Goal: Complete application form: Complete application form

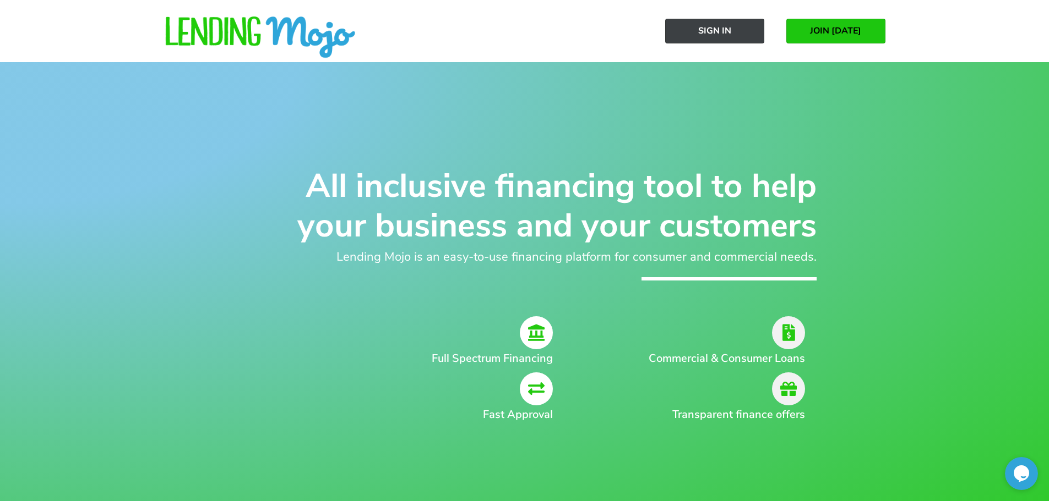
click at [712, 36] on span "Sign In" at bounding box center [714, 31] width 33 height 10
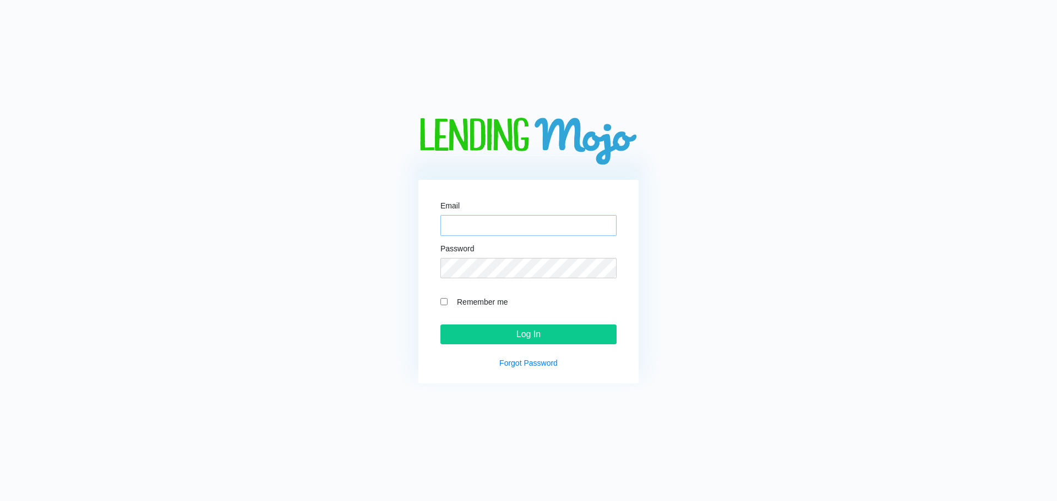
click at [468, 232] on input "Email" at bounding box center [528, 225] width 176 height 21
type input "info@Xclusiveag.com"
click at [440, 325] on input "Log In" at bounding box center [528, 335] width 176 height 20
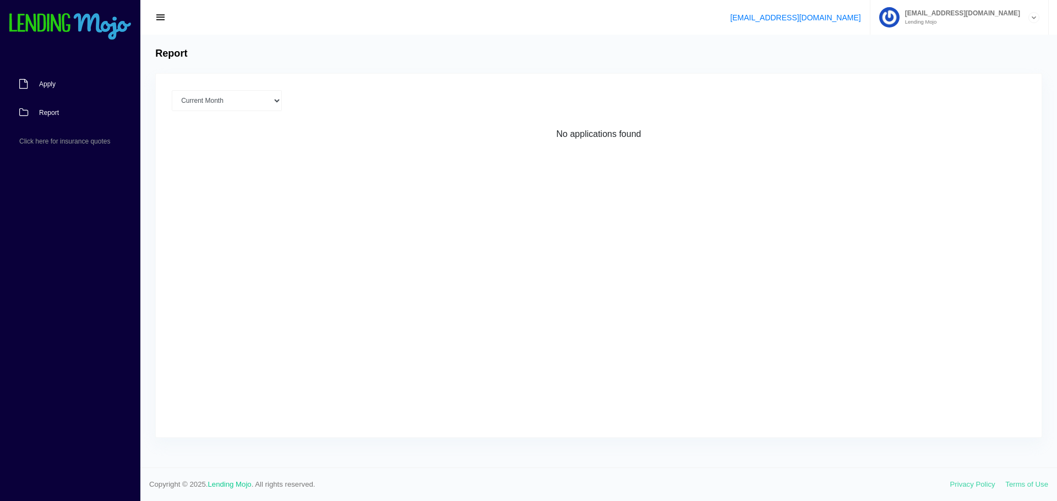
click at [51, 86] on span "Apply" at bounding box center [47, 84] width 17 height 7
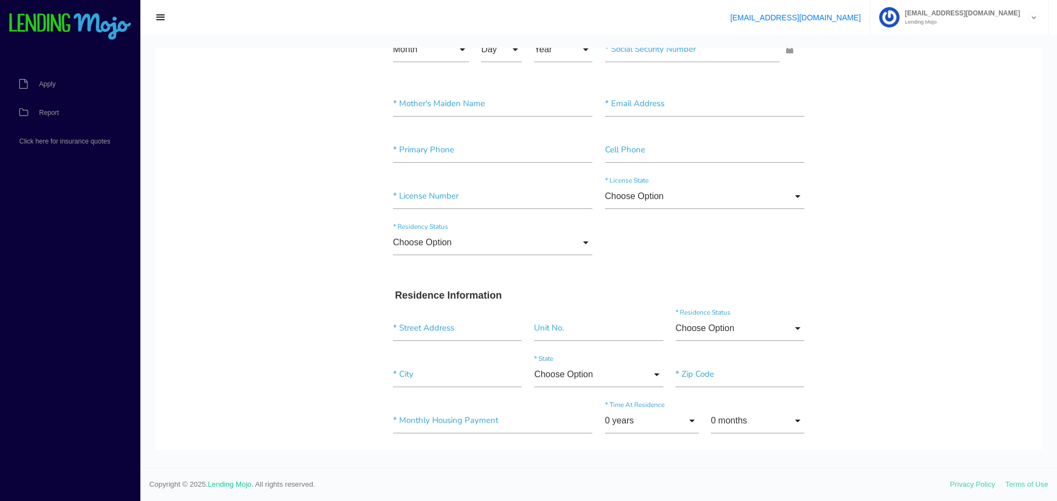
scroll to position [220, 0]
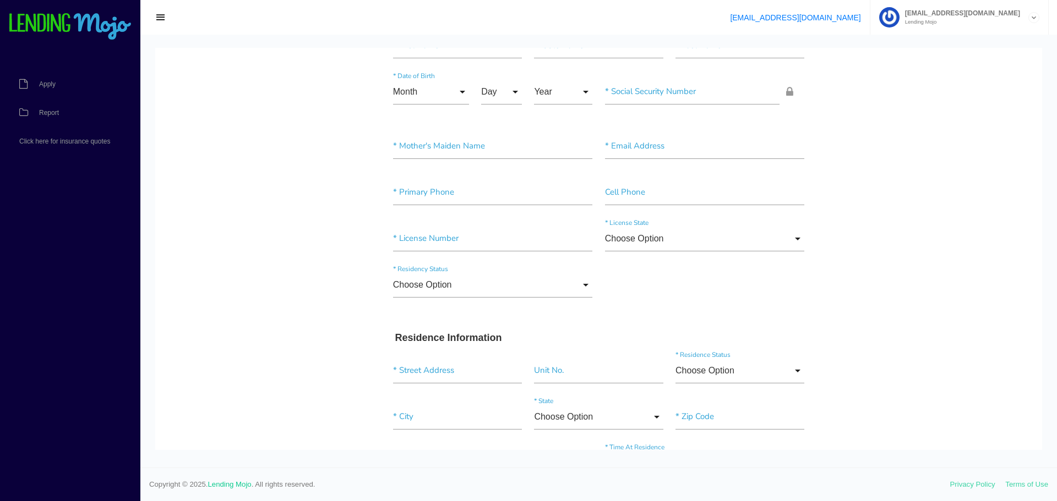
scroll to position [0, 0]
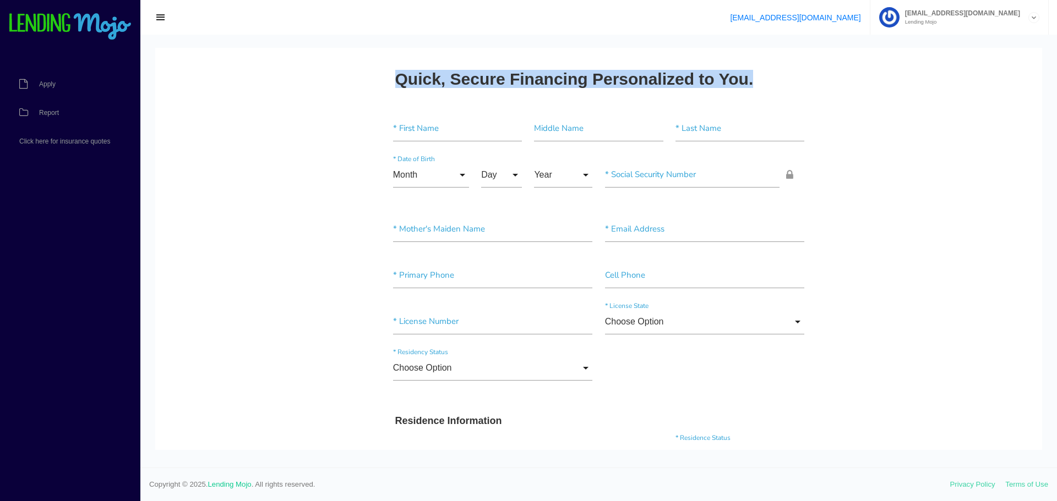
drag, startPoint x: 371, startPoint y: 87, endPoint x: 848, endPoint y: 103, distance: 476.9
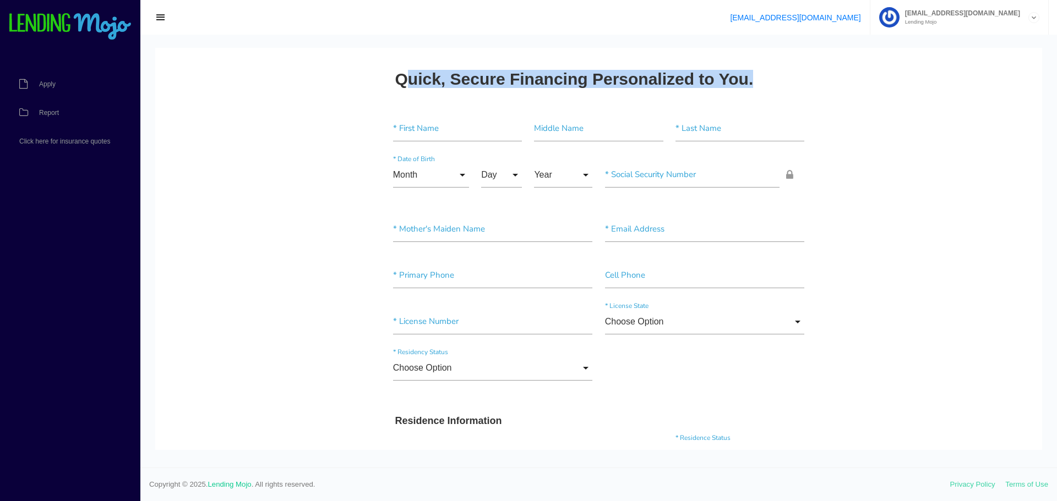
drag, startPoint x: 397, startPoint y: 79, endPoint x: 782, endPoint y: 70, distance: 384.8
click at [780, 71] on div "Quick, Secure Financing Personalized to You." at bounding box center [599, 82] width 424 height 46
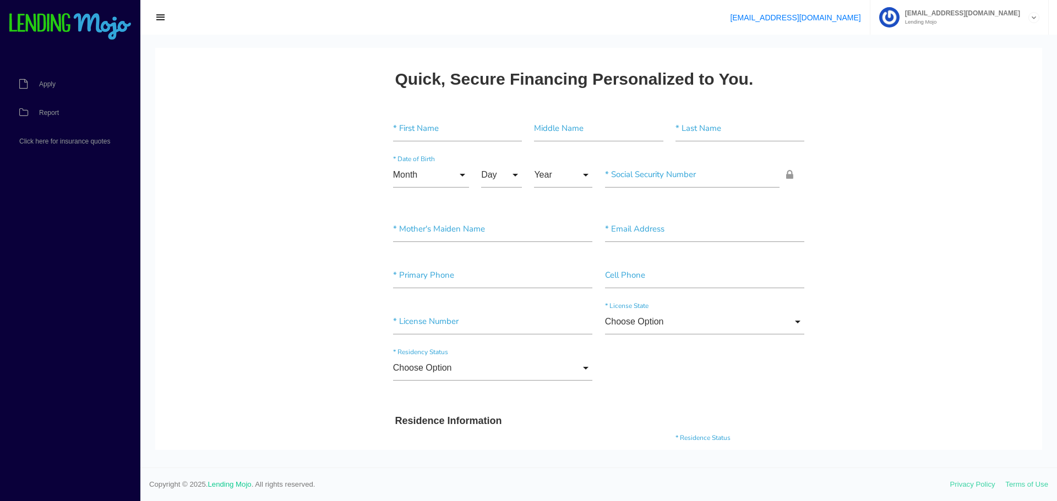
click at [782, 70] on div "Quick, Secure Financing Personalized to You." at bounding box center [599, 82] width 424 height 46
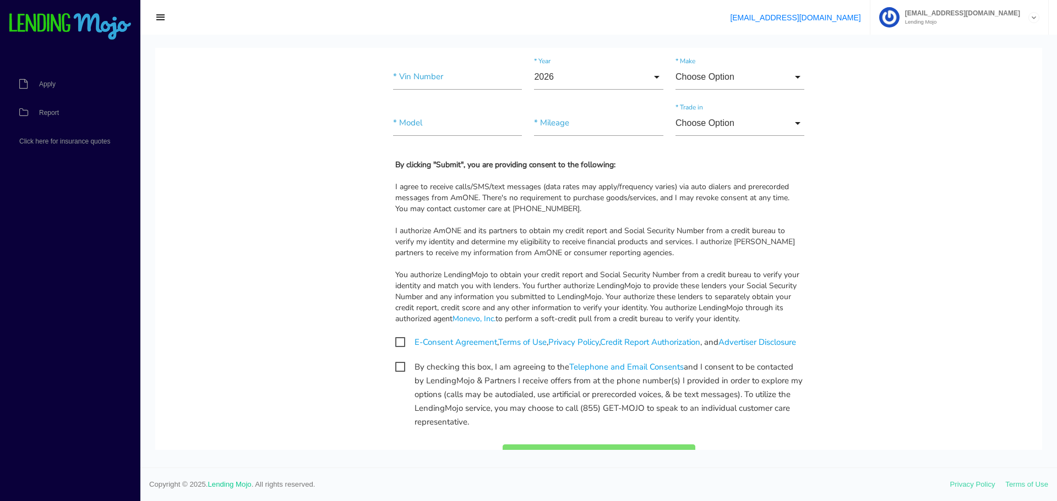
scroll to position [1056, 0]
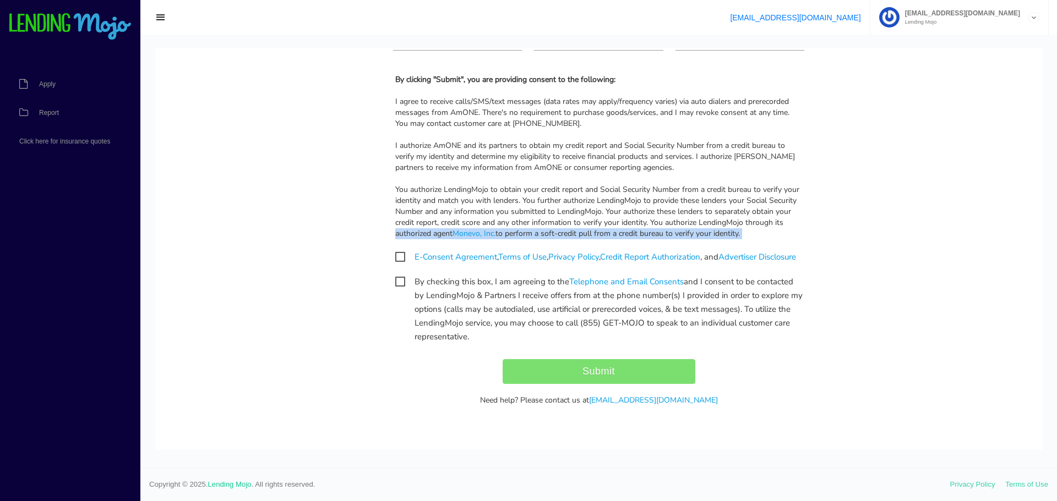
drag, startPoint x: 506, startPoint y: 333, endPoint x: 313, endPoint y: 206, distance: 231.3
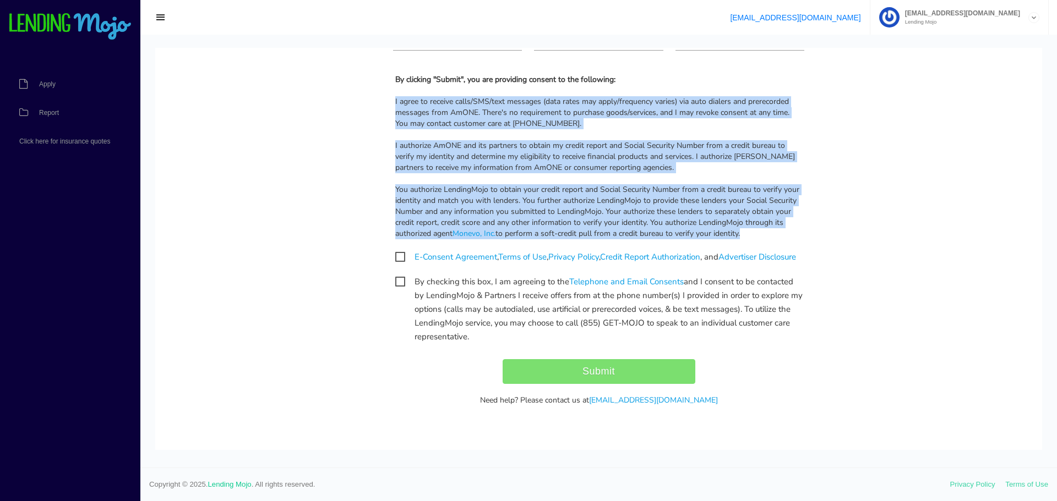
drag, startPoint x: 736, startPoint y: 222, endPoint x: 352, endPoint y: 87, distance: 407.7
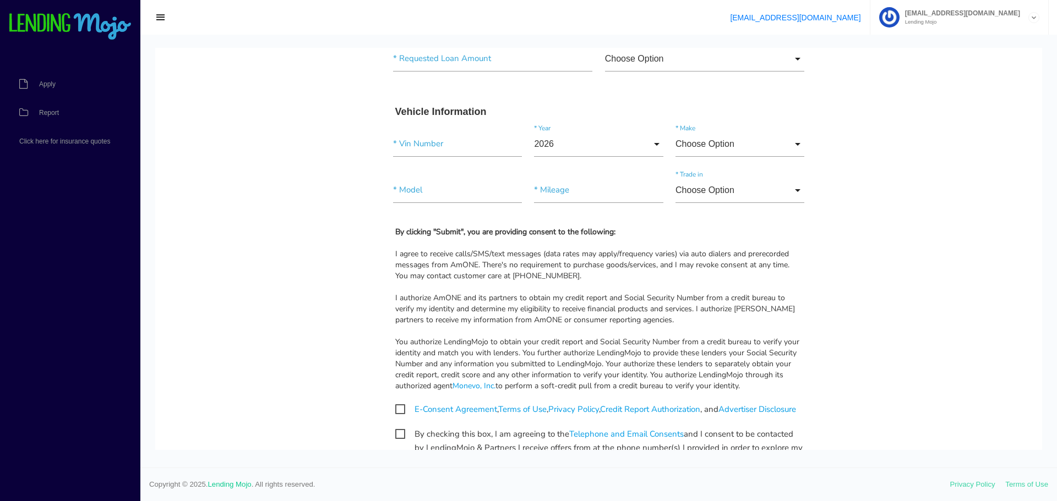
click at [761, 390] on div "You authorize LendingMojo to obtain your credit report and Social Security Numb…" at bounding box center [598, 364] width 407 height 55
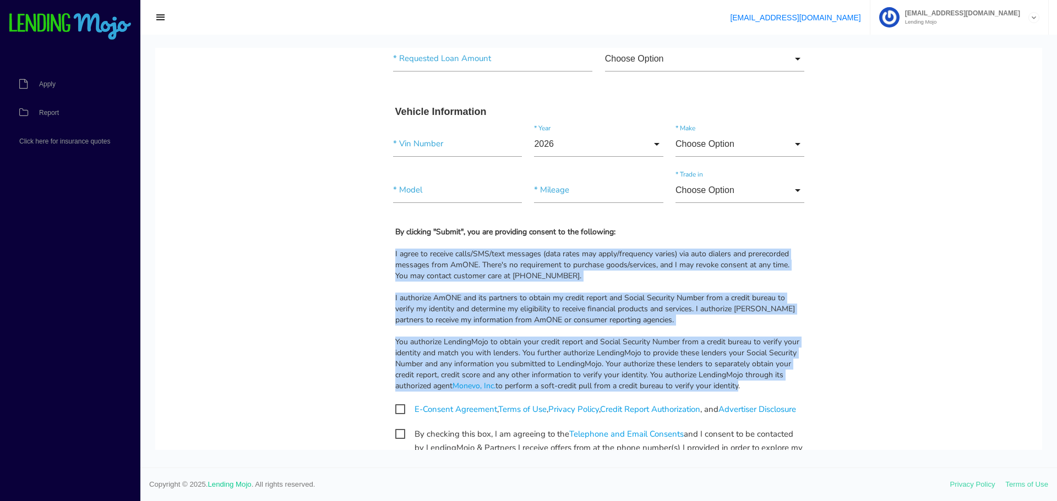
drag, startPoint x: 554, startPoint y: 367, endPoint x: 362, endPoint y: 250, distance: 225.0
click at [776, 380] on div "You authorize LendingMojo to obtain your credit report and Social Security Numb…" at bounding box center [598, 364] width 407 height 55
drag, startPoint x: 766, startPoint y: 391, endPoint x: 368, endPoint y: 254, distance: 420.4
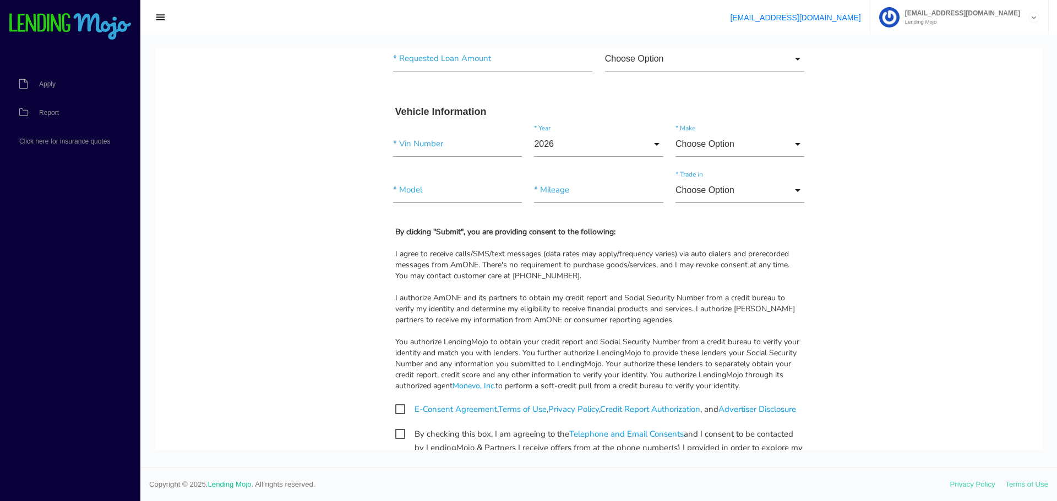
drag, startPoint x: 780, startPoint y: 382, endPoint x: 594, endPoint y: 336, distance: 191.0
click at [594, 336] on div "By clicking "Submit", you are providing consent to the following: I agree to re…" at bounding box center [599, 309] width 424 height 165
click at [588, 318] on div "I authorize AmONE and its partners to obtain my credit report and Social Securi…" at bounding box center [598, 309] width 407 height 33
drag, startPoint x: 756, startPoint y: 390, endPoint x: 385, endPoint y: 255, distance: 394.2
click at [387, 255] on div "By clicking "Submit", you are providing consent to the following: I agree to re…" at bounding box center [599, 309] width 424 height 165
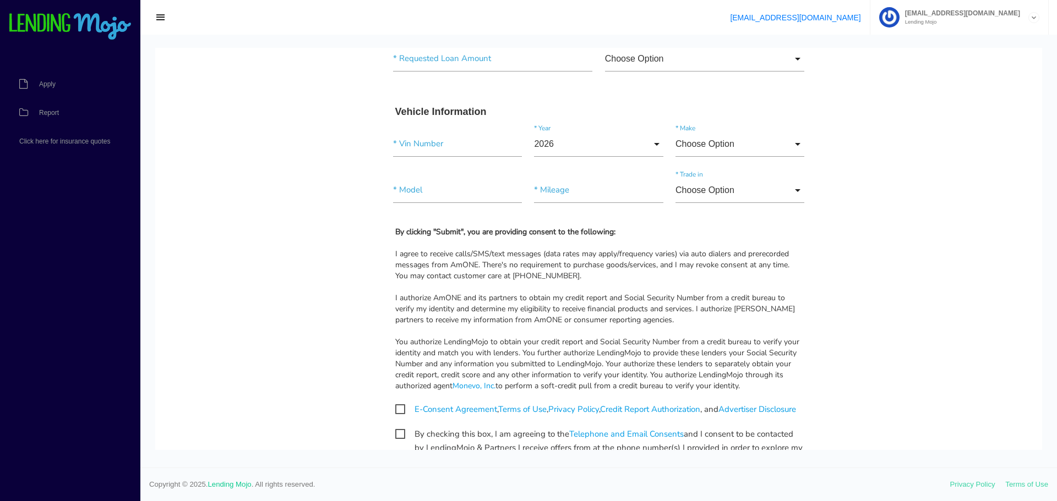
click at [387, 255] on div "By clicking "Submit", you are providing consent to the following: I agree to re…" at bounding box center [599, 309] width 424 height 165
drag, startPoint x: 752, startPoint y: 391, endPoint x: 387, endPoint y: 254, distance: 389.8
click at [387, 254] on div "By clicking "Submit", you are providing consent to the following: I agree to re…" at bounding box center [599, 309] width 424 height 165
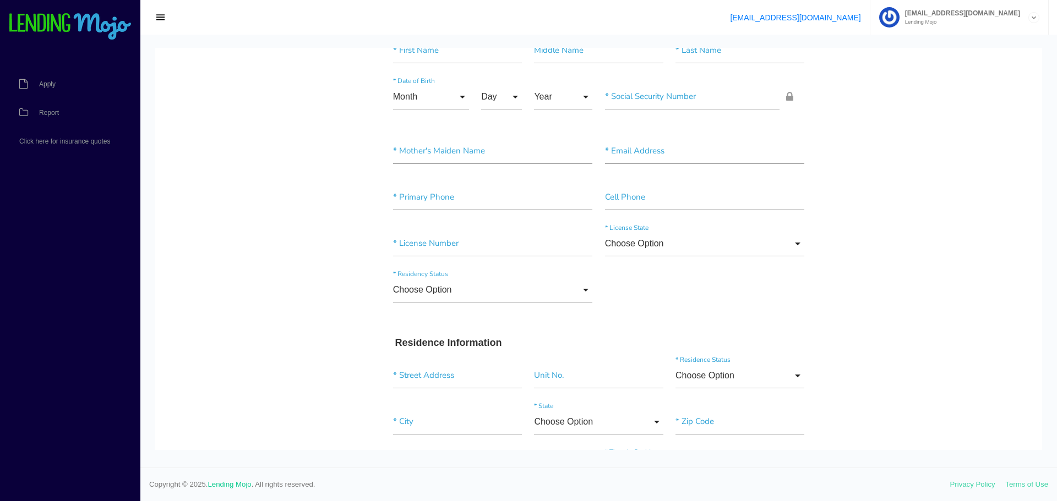
scroll to position [0, 0]
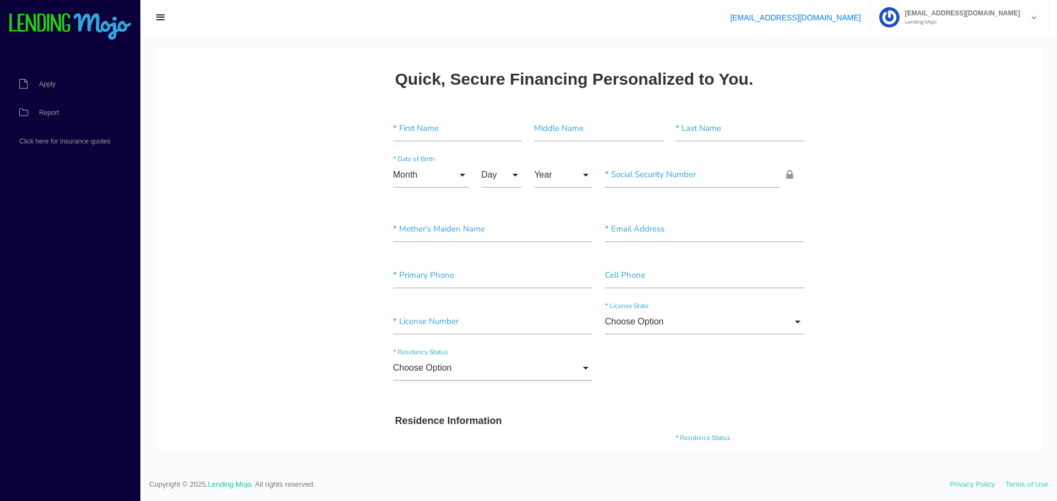
click at [158, 15] on span "button" at bounding box center [160, 18] width 11 height 12
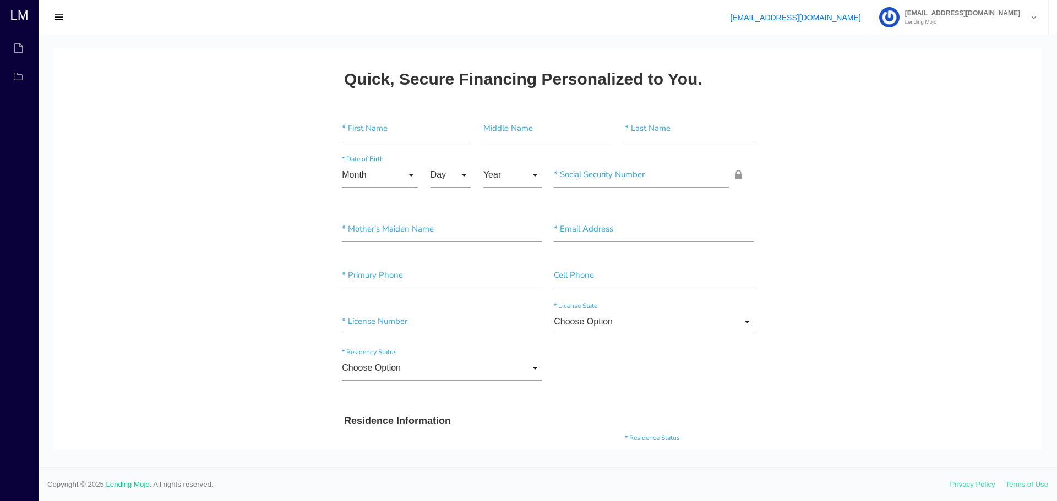
click at [54, 17] on span "button" at bounding box center [58, 18] width 11 height 12
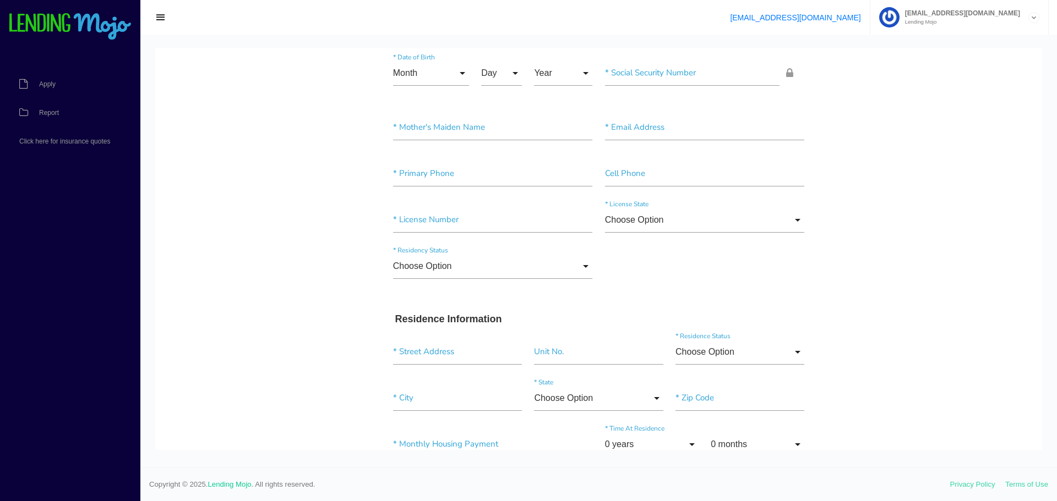
scroll to position [165, 0]
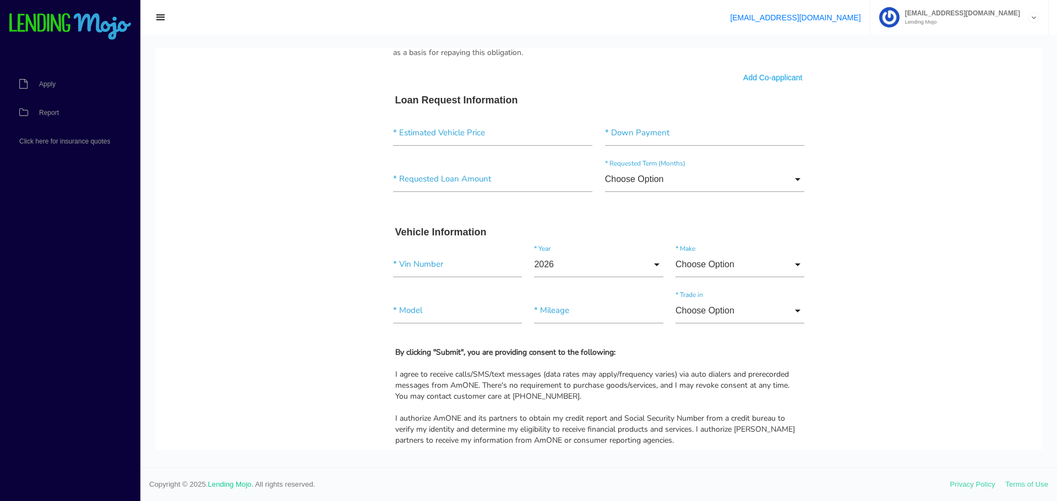
scroll to position [660, 0]
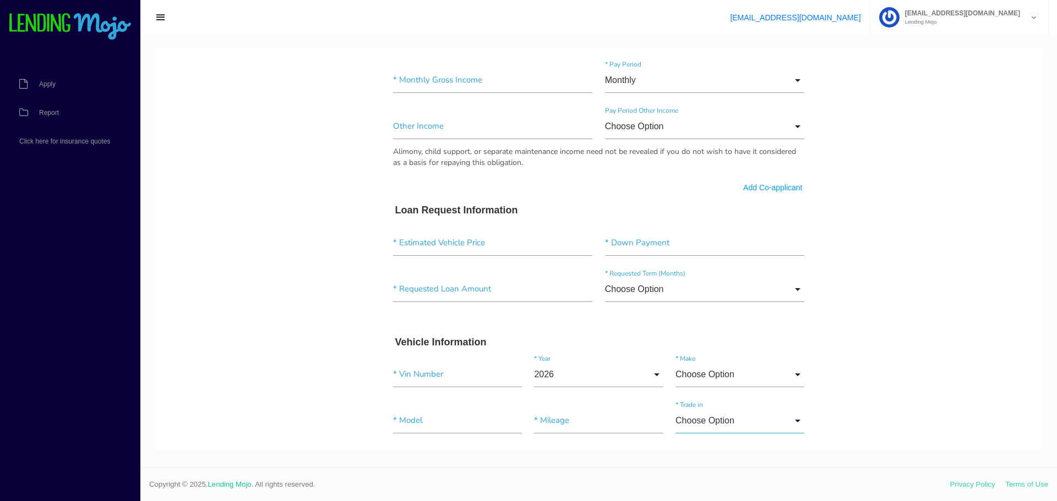
click at [791, 421] on input "Choose Option" at bounding box center [739, 420] width 129 height 25
click at [782, 427] on span "No" at bounding box center [739, 420] width 129 height 28
type input "No"
click at [778, 386] on input "Choose Option" at bounding box center [739, 374] width 129 height 25
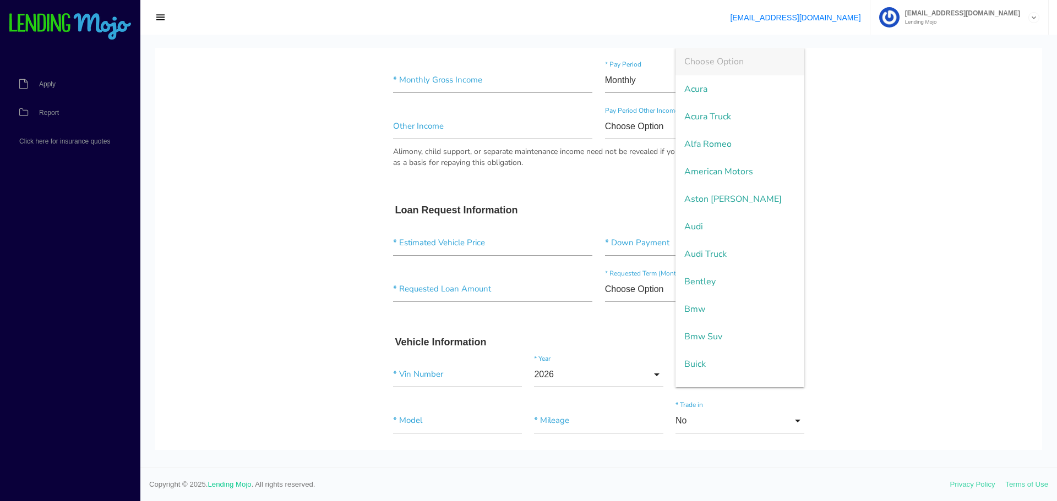
click at [829, 378] on body "Quick, Secure Financing Personalized to You. * First Name Middle Name * Last Na…" at bounding box center [598, 110] width 887 height 1446
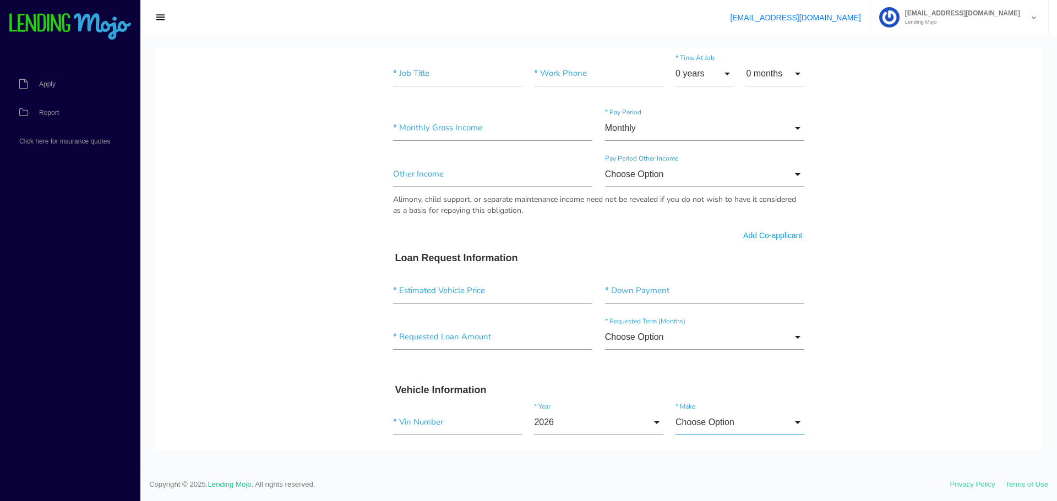
scroll to position [550, 0]
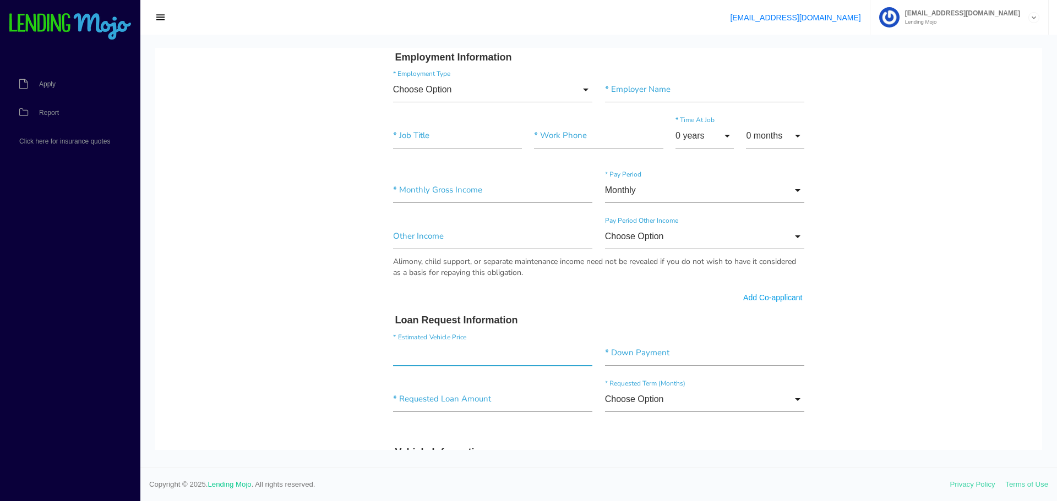
drag, startPoint x: 408, startPoint y: 350, endPoint x: 452, endPoint y: 352, distance: 44.1
click at [424, 351] on input"] "text" at bounding box center [493, 353] width 200 height 25
click at [494, 358] on input"] "text" at bounding box center [493, 353] width 200 height 25
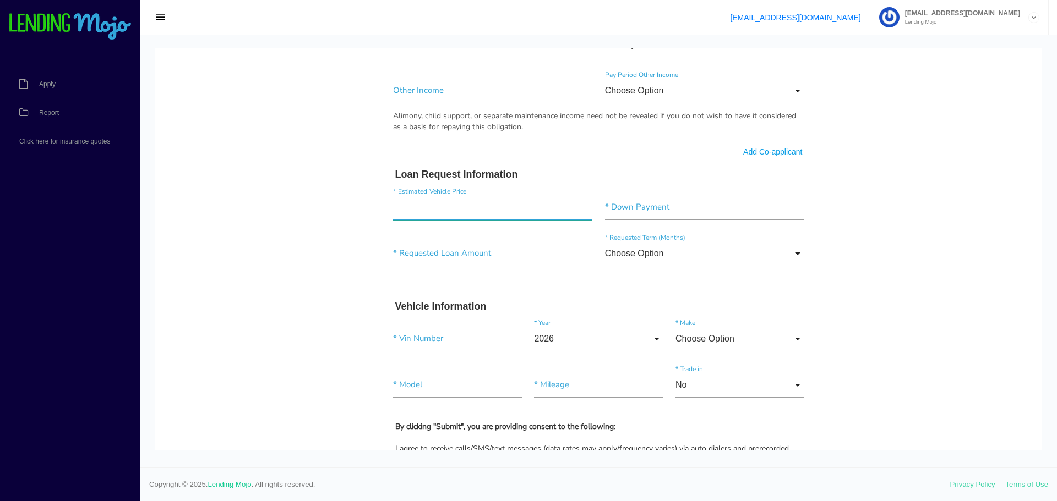
scroll to position [716, 0]
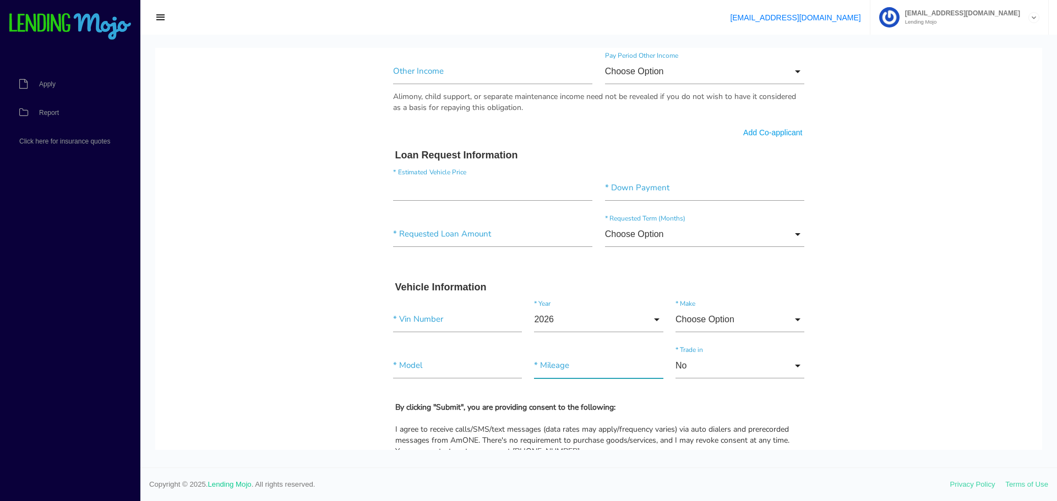
click at [575, 365] on input"] "text" at bounding box center [598, 365] width 129 height 25
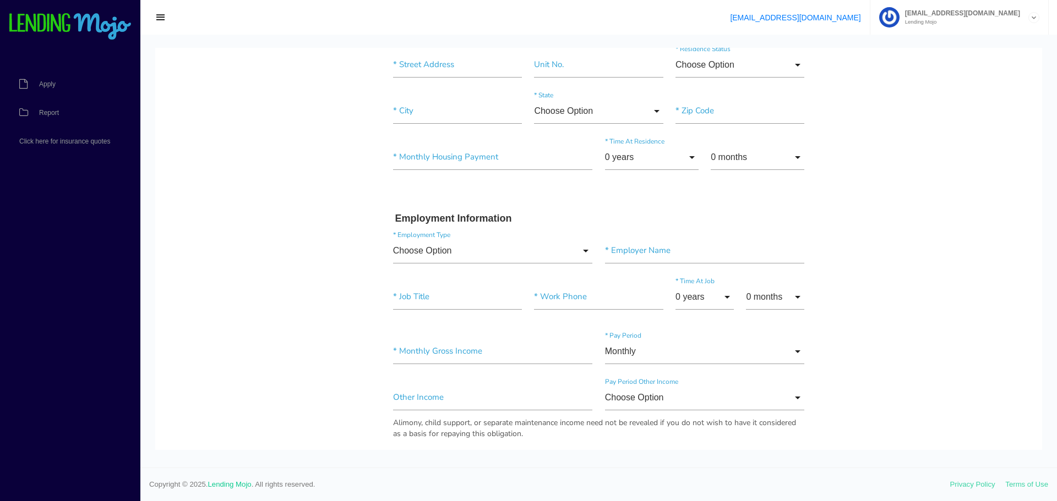
scroll to position [385, 0]
click at [783, 401] on input "Choose Option" at bounding box center [705, 401] width 200 height 25
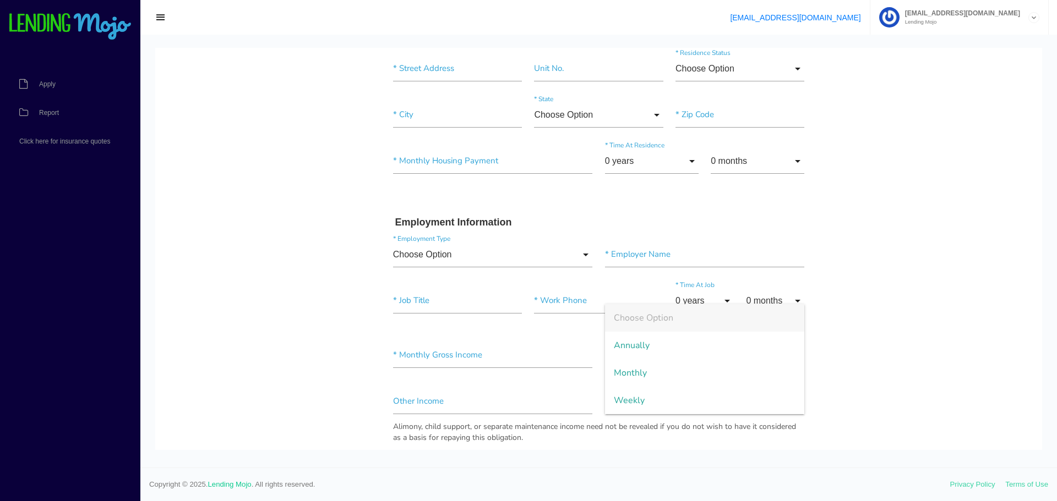
click at [878, 375] on body "Quick, Secure Financing Personalized to You. * First Name Middle Name * Last Na…" at bounding box center [598, 396] width 887 height 1466
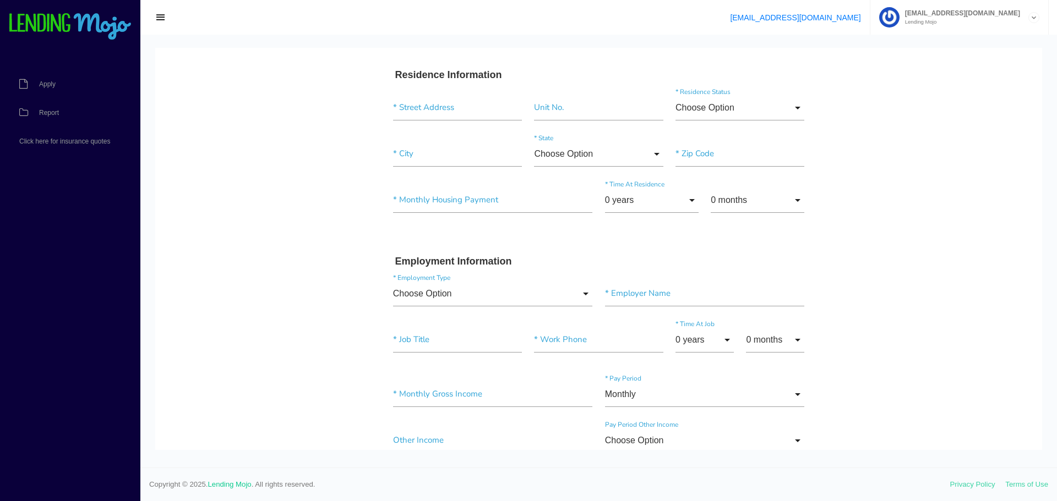
scroll to position [330, 0]
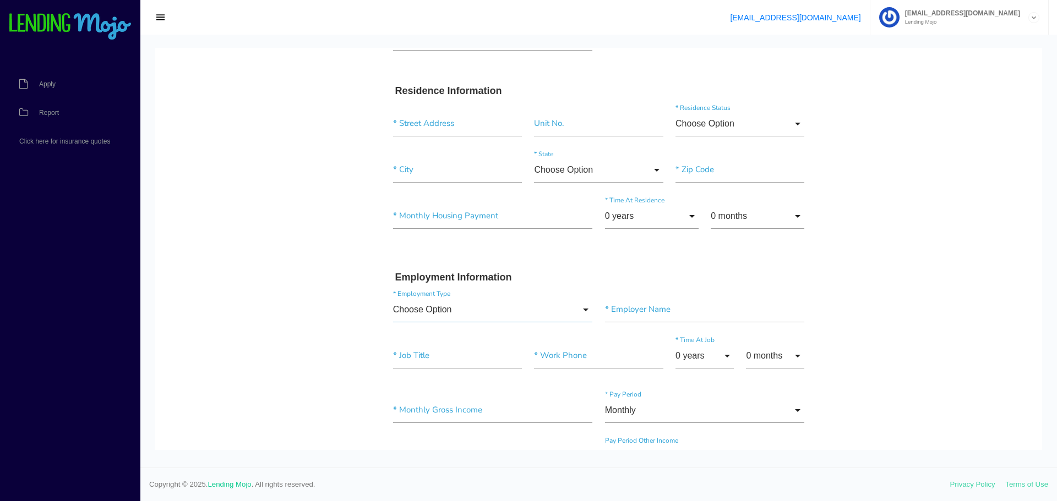
click at [473, 312] on input "Choose Option" at bounding box center [493, 309] width 200 height 25
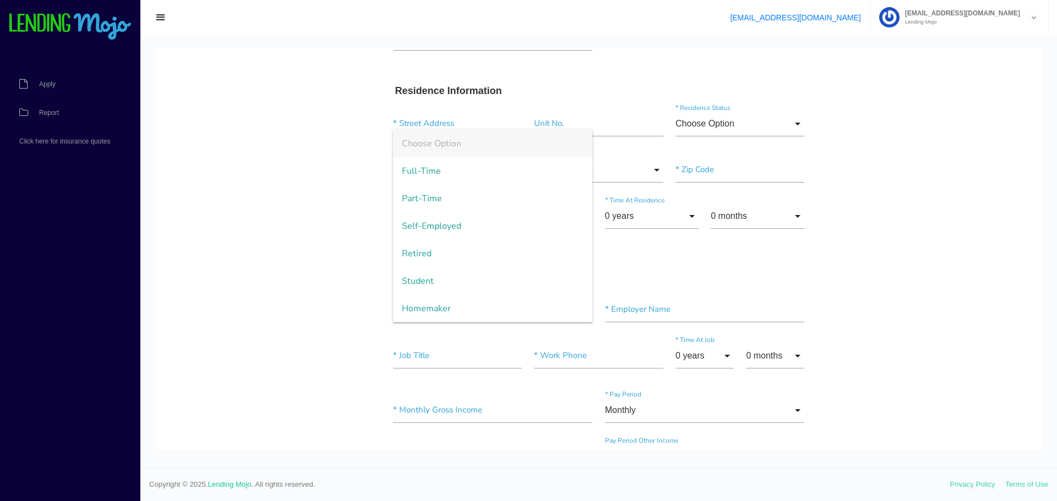
click at [881, 266] on body "Quick, Secure Financing Personalized to You. * First Name Middle Name * Last Na…" at bounding box center [598, 451] width 887 height 1466
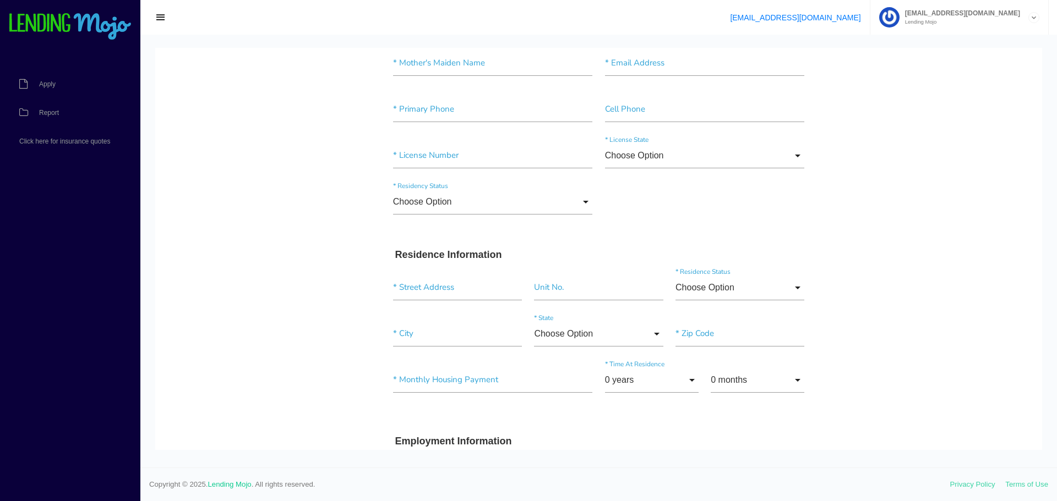
scroll to position [165, 0]
click at [654, 378] on input "0 years" at bounding box center [652, 381] width 94 height 25
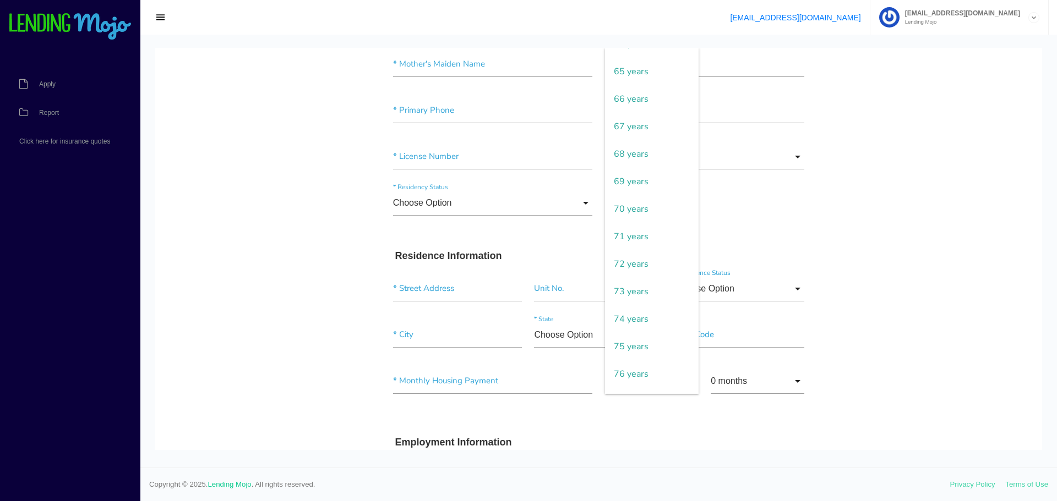
scroll to position [1871, 0]
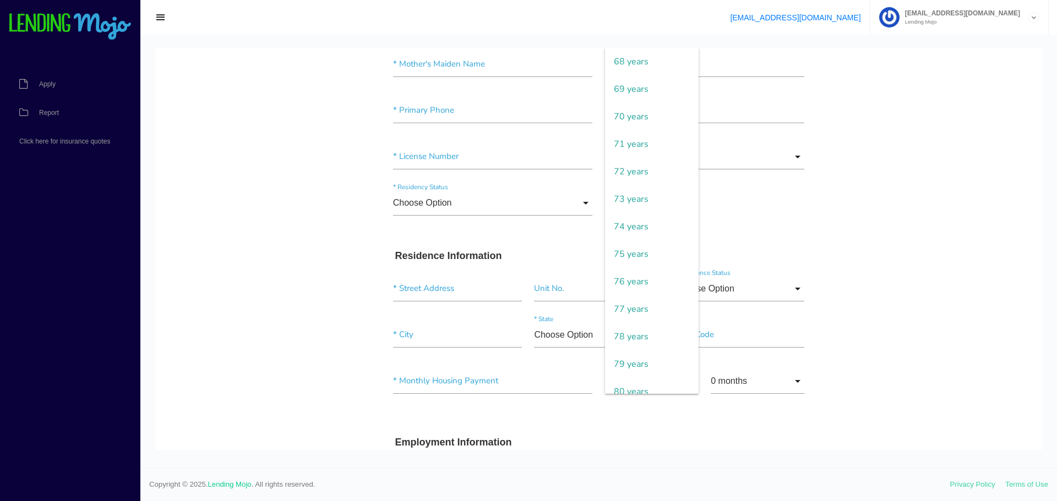
drag, startPoint x: 910, startPoint y: 354, endPoint x: 906, endPoint y: 361, distance: 7.2
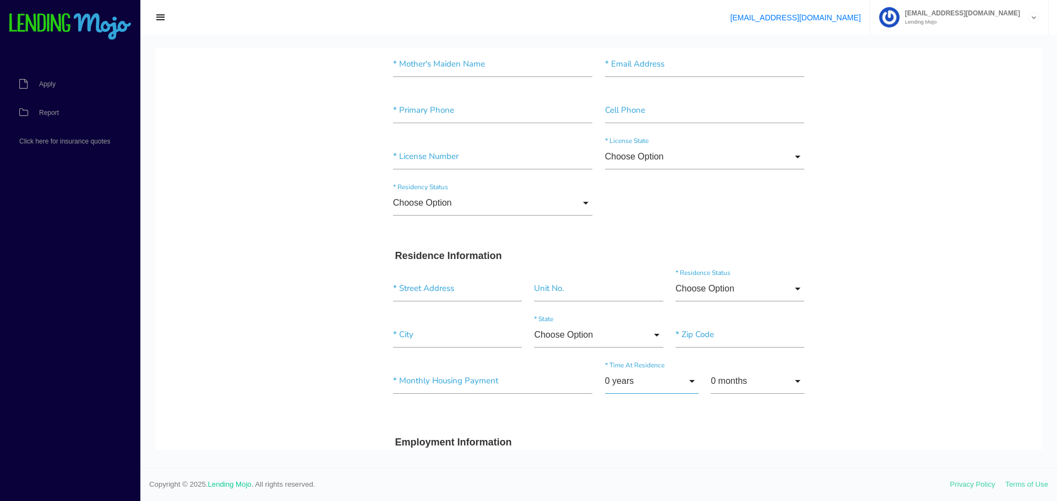
click at [684, 385] on input "0 years" at bounding box center [652, 381] width 94 height 25
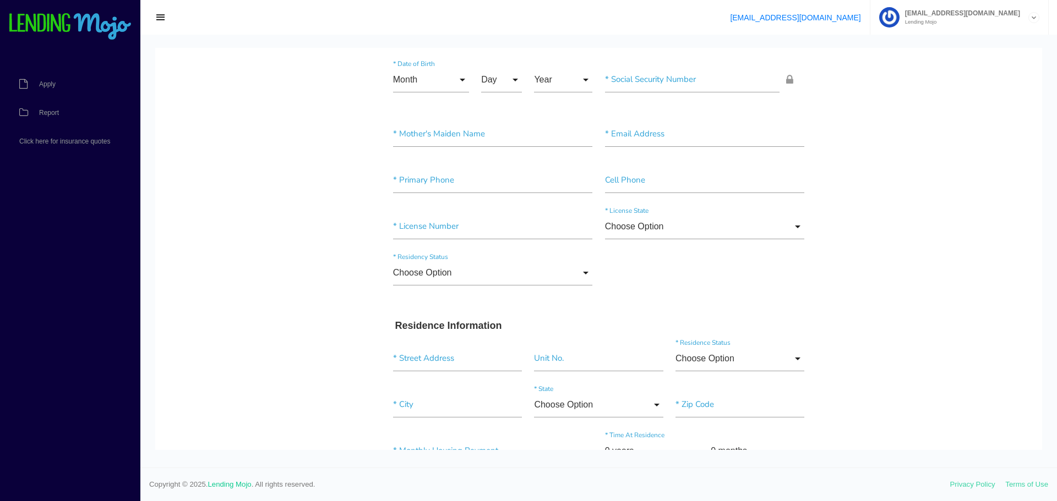
scroll to position [0, 0]
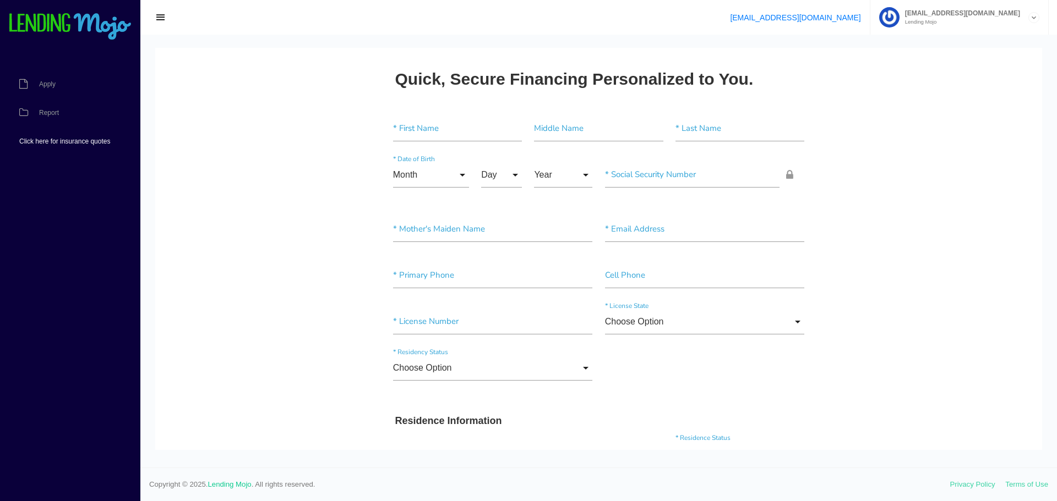
click at [58, 137] on link "Click here for insurance quotes" at bounding box center [64, 141] width 129 height 29
drag, startPoint x: 314, startPoint y: 48, endPoint x: 849, endPoint y: 175, distance: 549.2
click at [73, 15] on img at bounding box center [70, 27] width 124 height 28
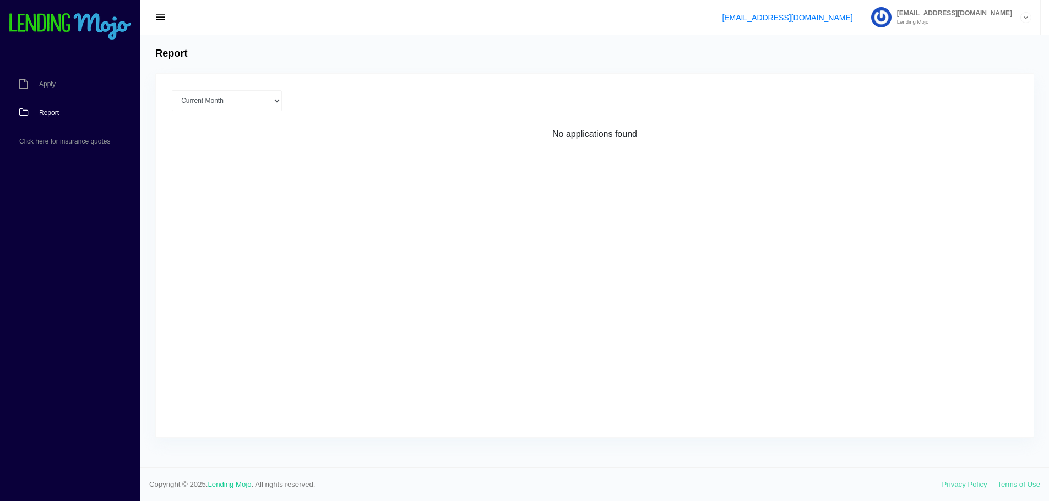
click at [167, 15] on button "button" at bounding box center [161, 17] width 24 height 15
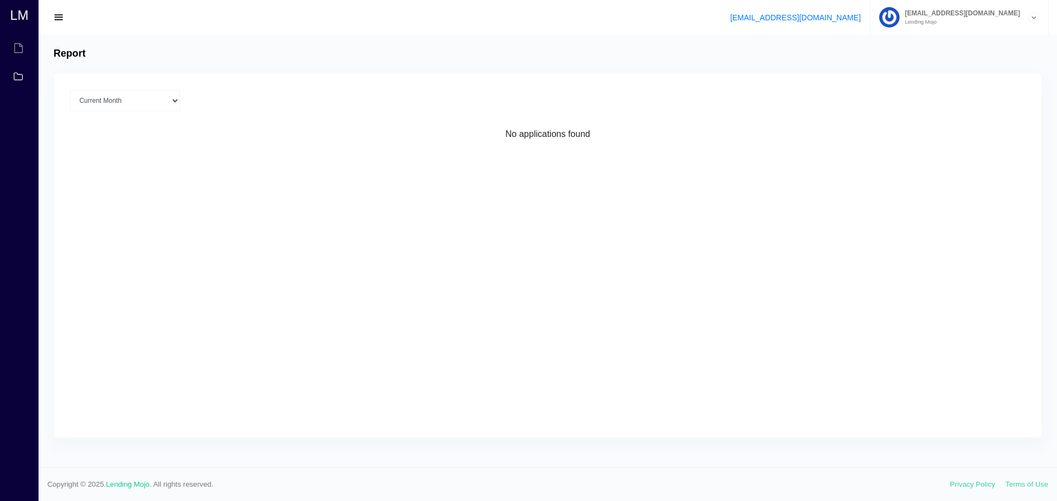
click at [54, 12] on span "button" at bounding box center [58, 18] width 11 height 12
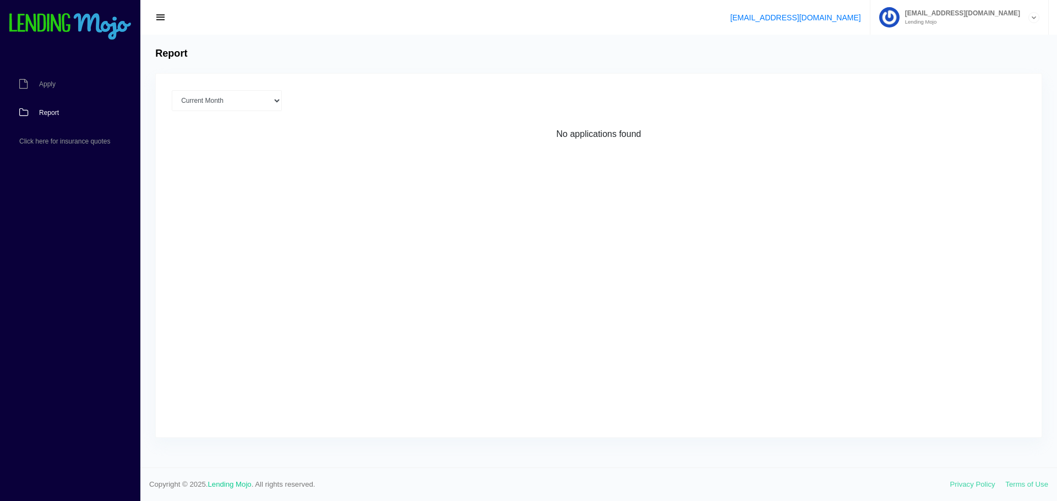
click at [551, 265] on div "Current Month [DATE] [DATE] [DATE] [DATE] [DATE] All time Loading No applicatio…" at bounding box center [599, 256] width 886 height 364
click at [51, 72] on link "Apply" at bounding box center [64, 84] width 129 height 29
